Goal: Find specific page/section: Find specific page/section

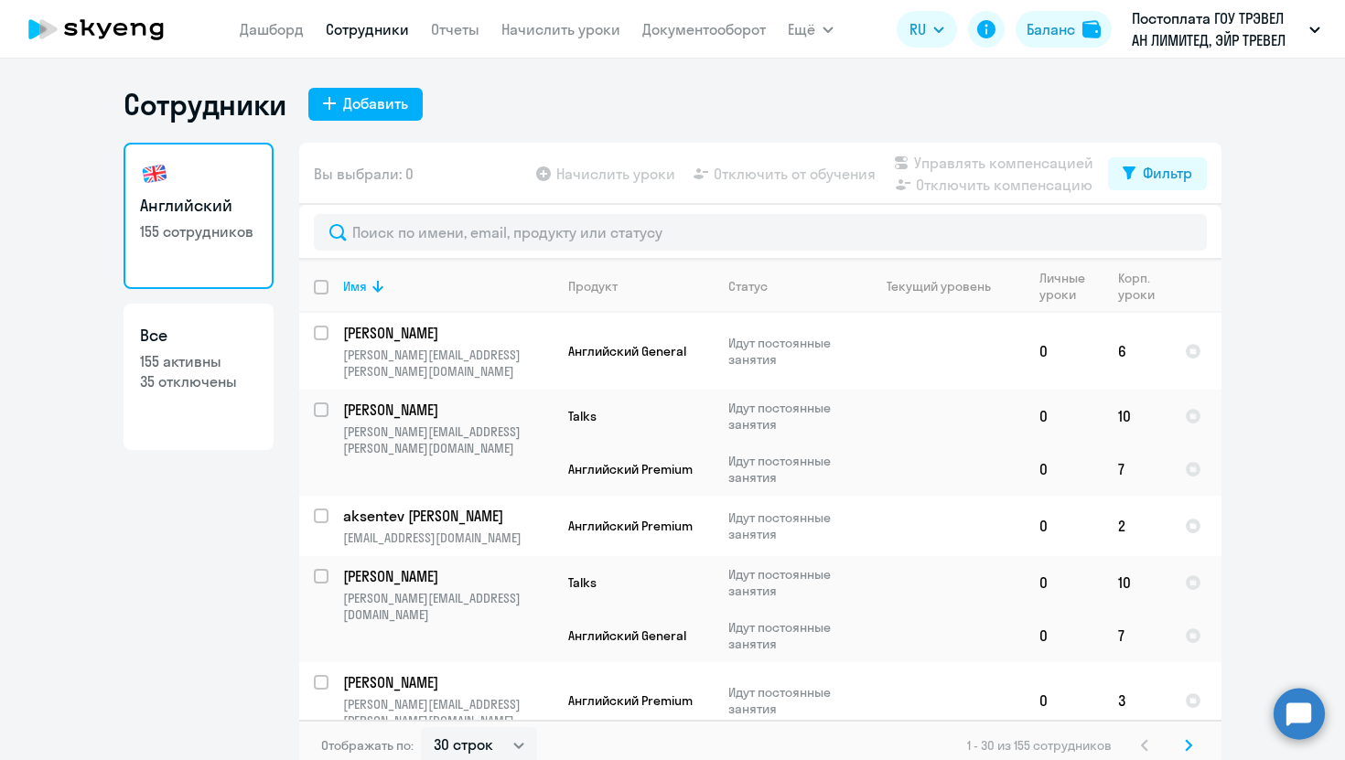
select select "30"
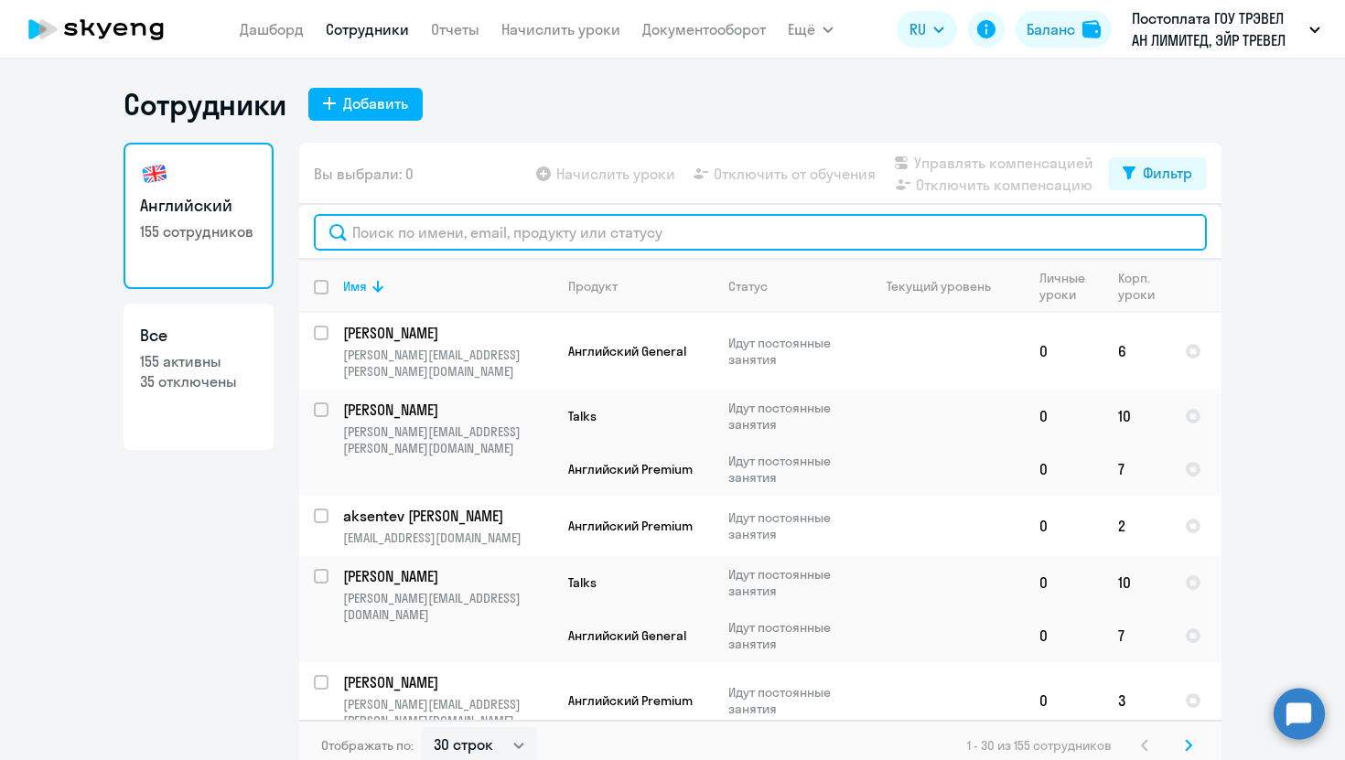
click at [602, 228] on input "text" at bounding box center [760, 232] width 893 height 37
type input "ь"
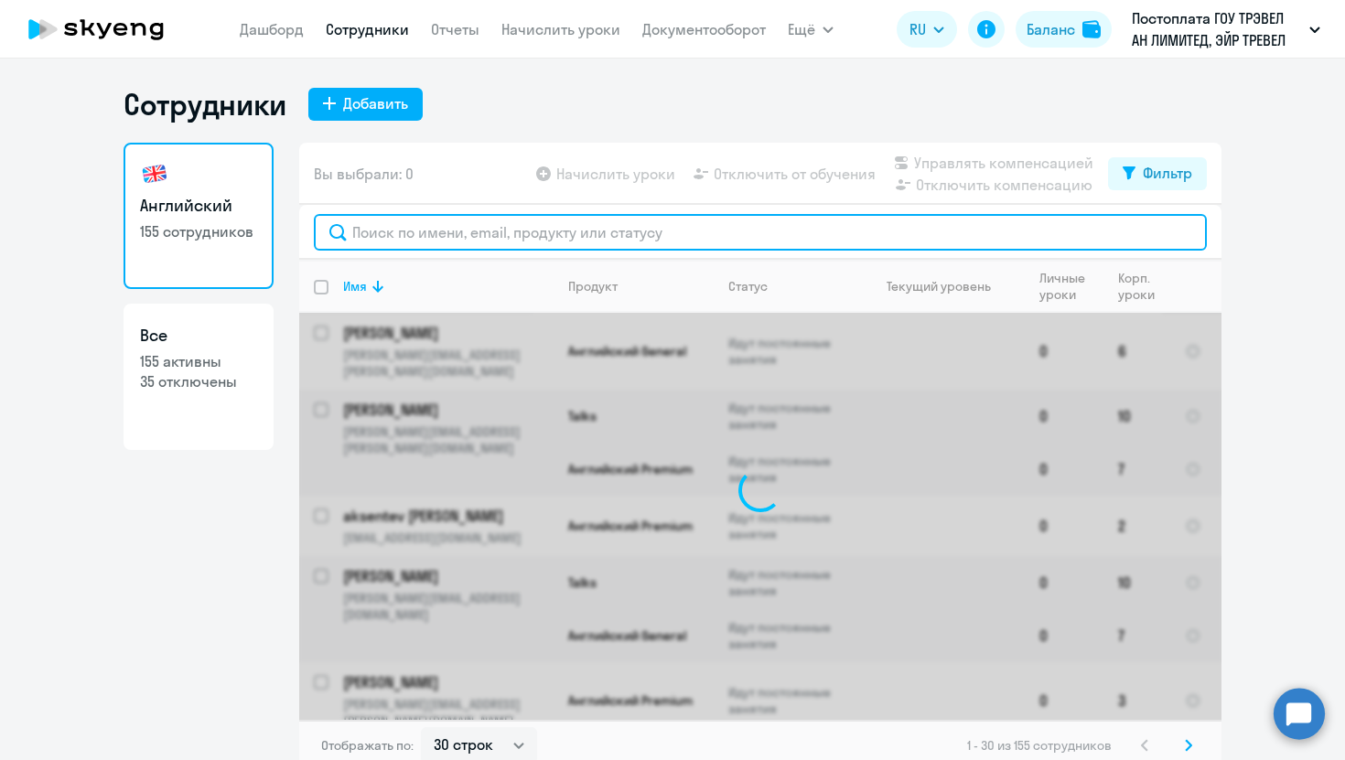
type input "ь"
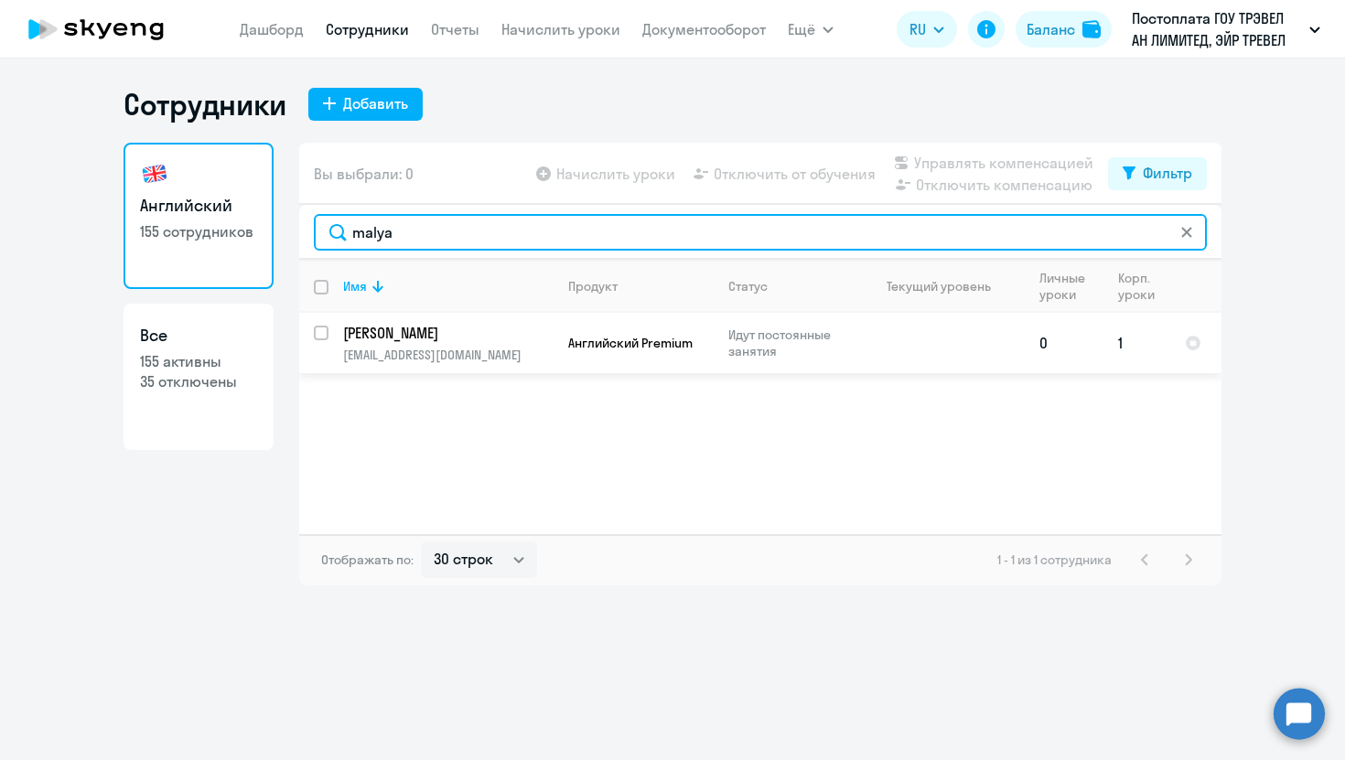
type input "malya"
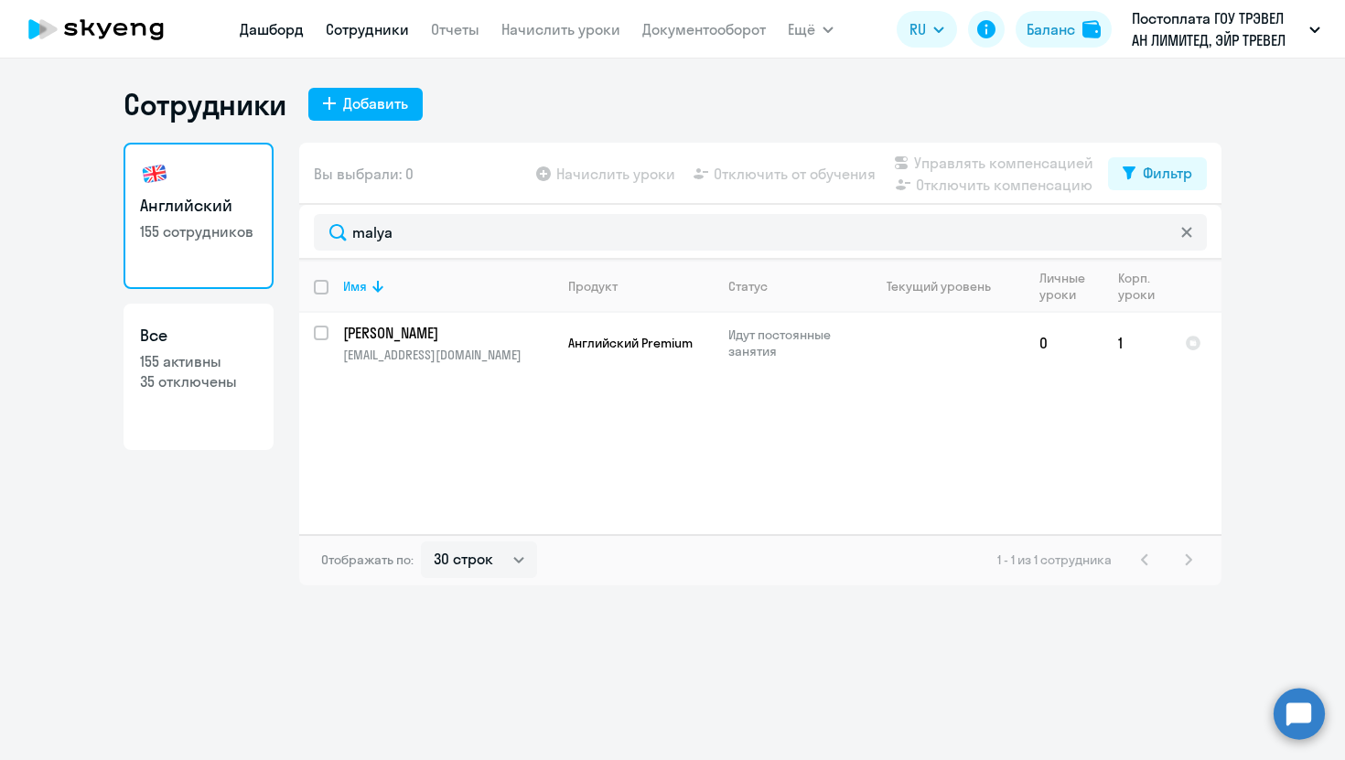
click at [286, 29] on link "Дашборд" at bounding box center [272, 29] width 64 height 18
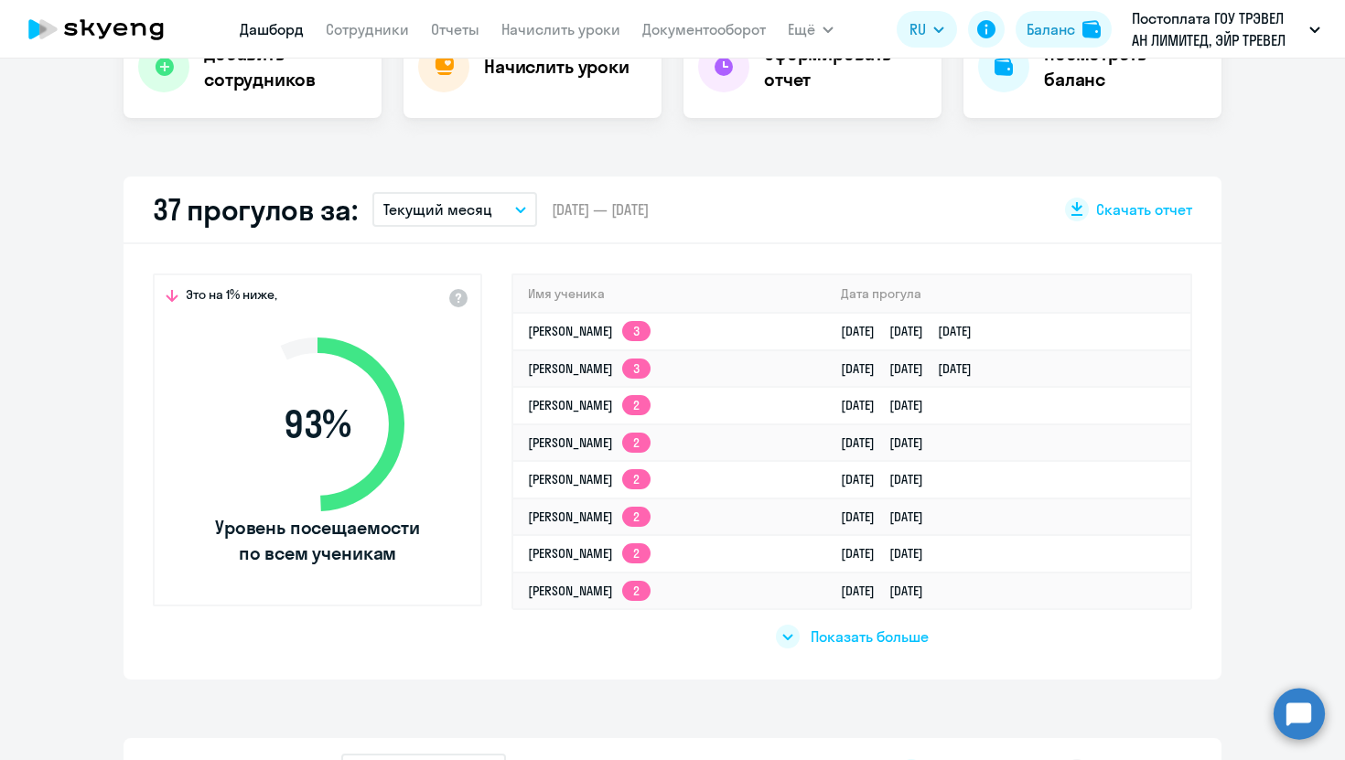
scroll to position [439, 0]
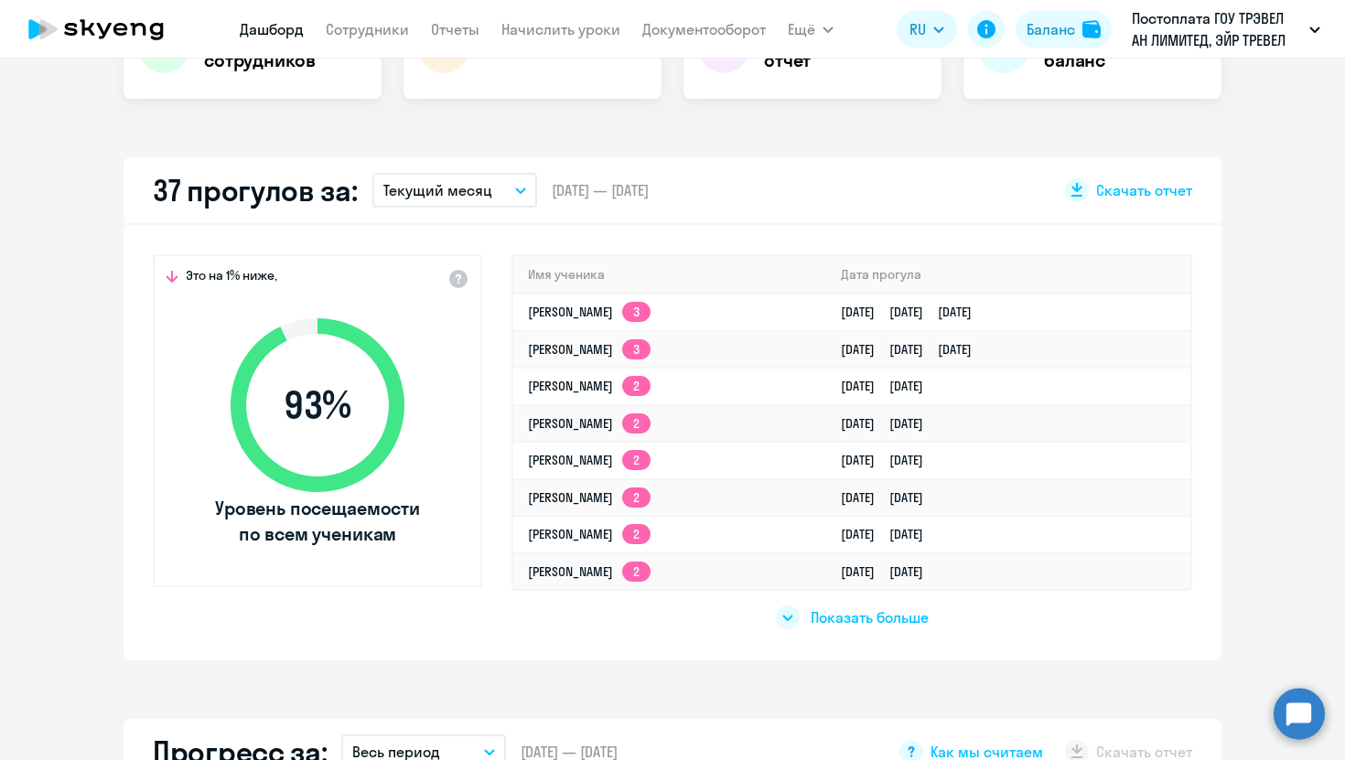
select select "30"
click at [826, 606] on div "Показать больше" at bounding box center [852, 618] width 153 height 24
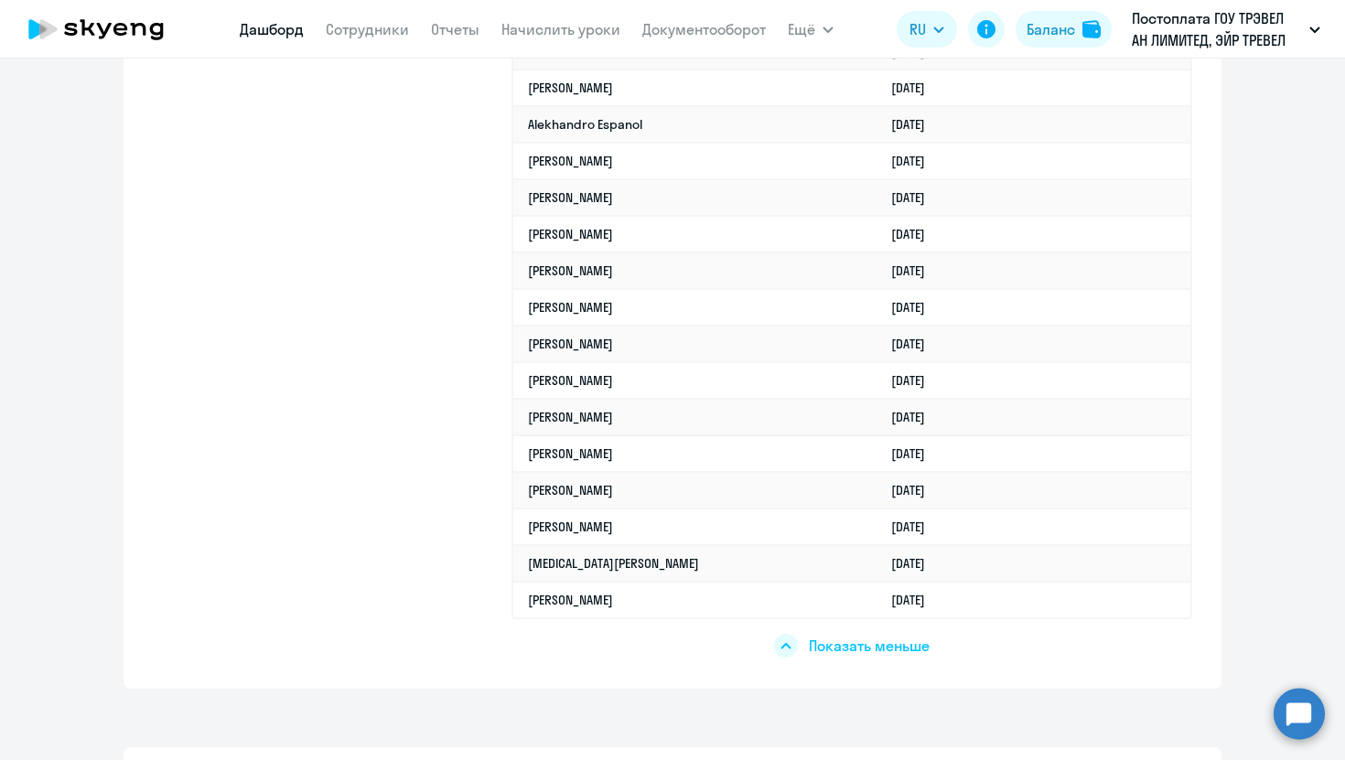
scroll to position [1110, 0]
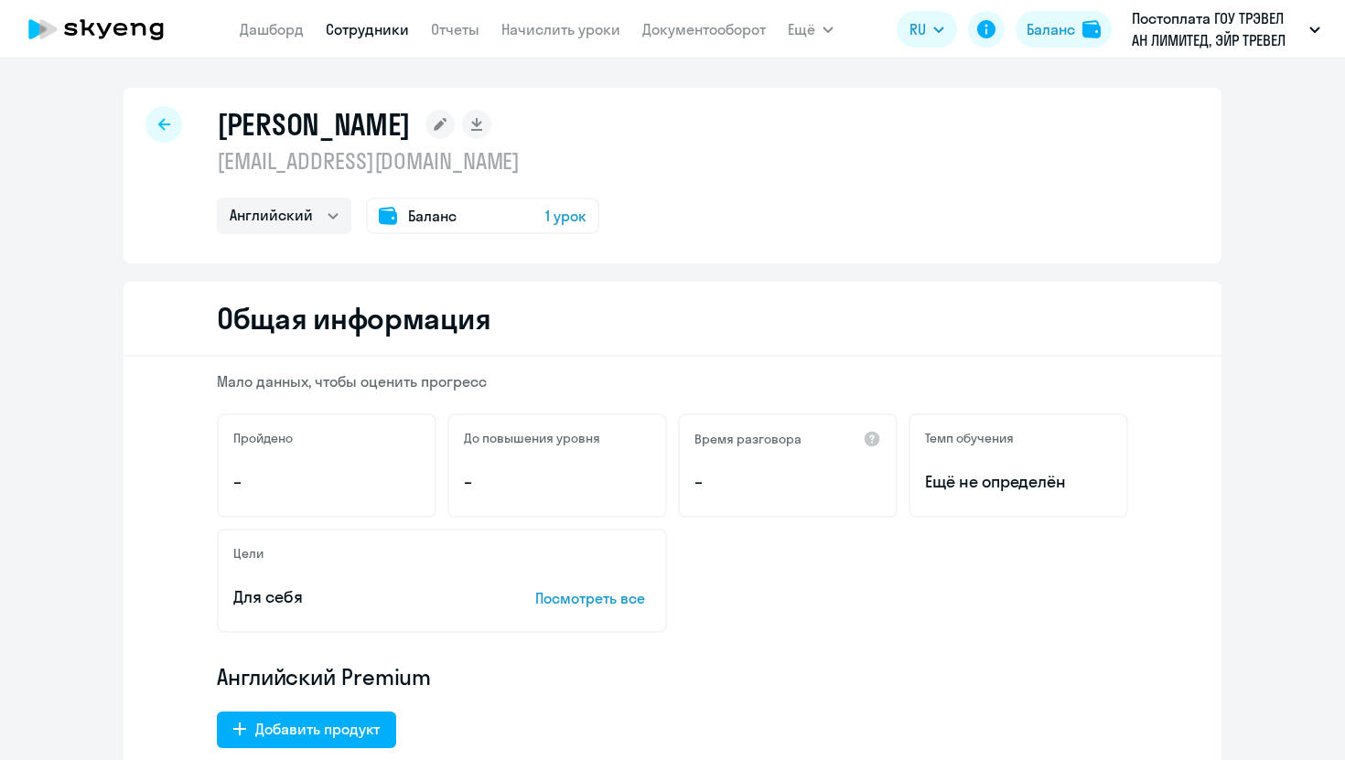
select select "english"
